Goal: Task Accomplishment & Management: Manage account settings

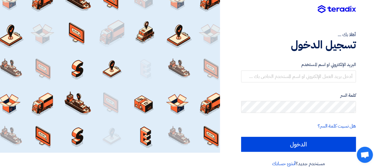
scroll to position [15, 0]
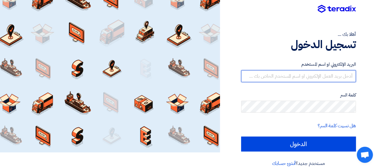
click at [319, 76] on input "text" at bounding box center [298, 76] width 115 height 12
click at [270, 75] on input "text" at bounding box center [298, 76] width 115 height 12
paste input "[EMAIL_ADDRESS][DOMAIN_NAME]"
type input "[EMAIL_ADDRESS][DOMAIN_NAME]"
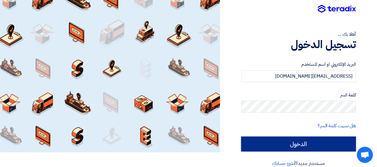
click at [292, 137] on input "الدخول" at bounding box center [298, 143] width 115 height 15
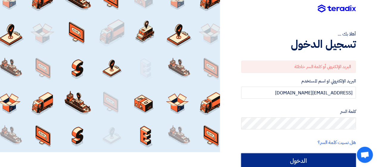
scroll to position [15, 0]
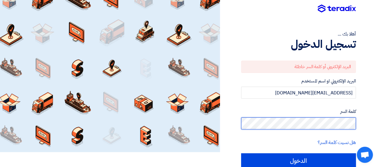
click at [241, 153] on input "الدخول" at bounding box center [298, 160] width 115 height 15
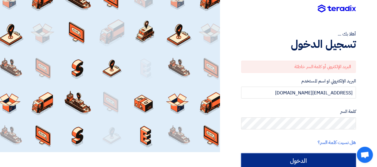
click at [317, 159] on input "الدخول" at bounding box center [298, 160] width 115 height 15
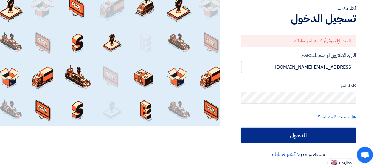
scroll to position [0, 0]
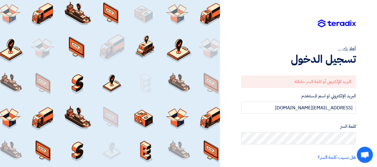
click at [360, 77] on div "أهلا بك ... تسجيل الدخول البريد الإلكتروني أو كلمة السر خاطئة البريد الإلكتروني…" at bounding box center [298, 104] width 148 height 208
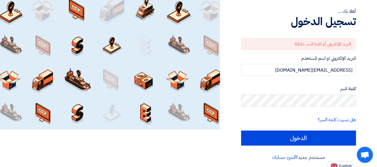
scroll to position [41, 0]
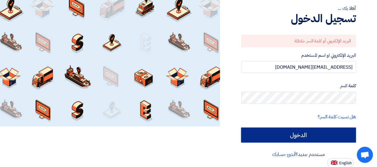
click at [266, 137] on input "الدخول" at bounding box center [298, 134] width 115 height 15
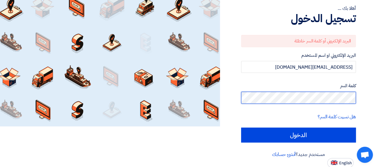
click at [241, 127] on input "الدخول" at bounding box center [298, 134] width 115 height 15
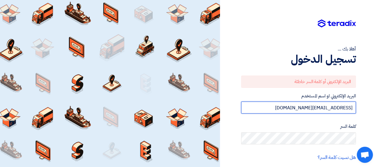
click at [271, 106] on input "[EMAIL_ADDRESS][DOMAIN_NAME]" at bounding box center [298, 107] width 115 height 12
type input "[EMAIL_ADDRESS][DOMAIN_NAME]"
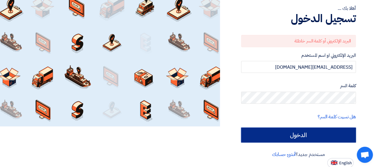
click at [287, 137] on input "الدخول" at bounding box center [298, 134] width 115 height 15
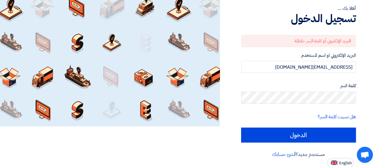
click at [163, 35] on div at bounding box center [110, 42] width 220 height 167
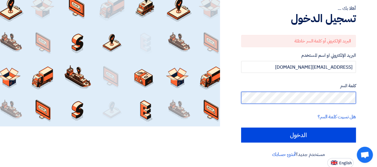
click at [241, 127] on input "الدخول" at bounding box center [298, 134] width 115 height 15
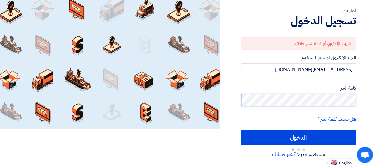
type input "Sign in"
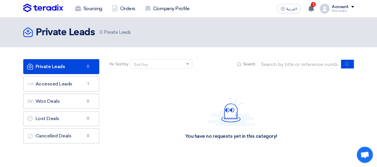
drag, startPoint x: 178, startPoint y: 101, endPoint x: 185, endPoint y: 94, distance: 9.9
click at [185, 94] on div "You have no requests yet in this category!" at bounding box center [231, 117] width 246 height 89
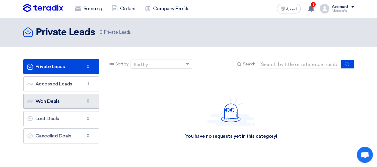
click at [94, 96] on link "Won Deals Won Deals 0" at bounding box center [61, 101] width 76 height 15
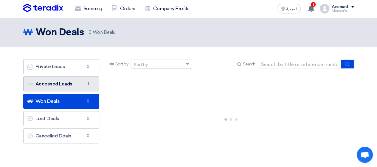
click at [70, 83] on link "Accessed Leads Accessed Leads 1" at bounding box center [61, 83] width 76 height 15
